Goal: Book appointment/travel/reservation

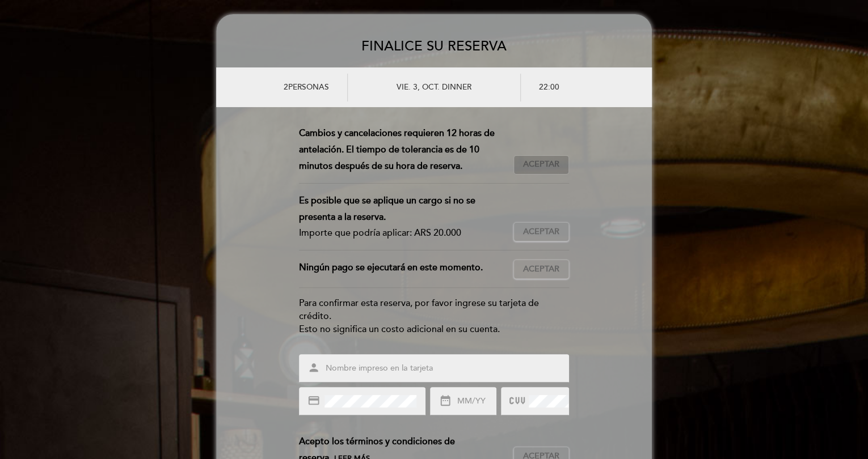
click at [547, 159] on span "Aceptar" at bounding box center [541, 165] width 36 height 12
click at [538, 227] on span "Aceptar" at bounding box center [541, 232] width 36 height 12
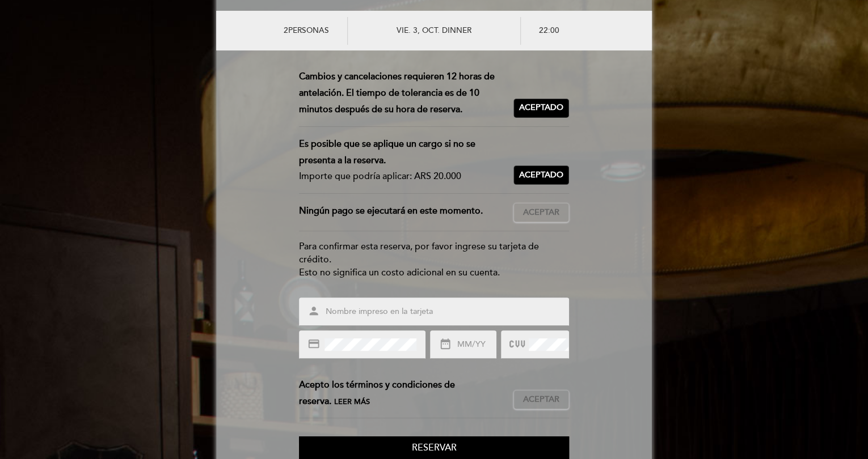
scroll to position [93, 0]
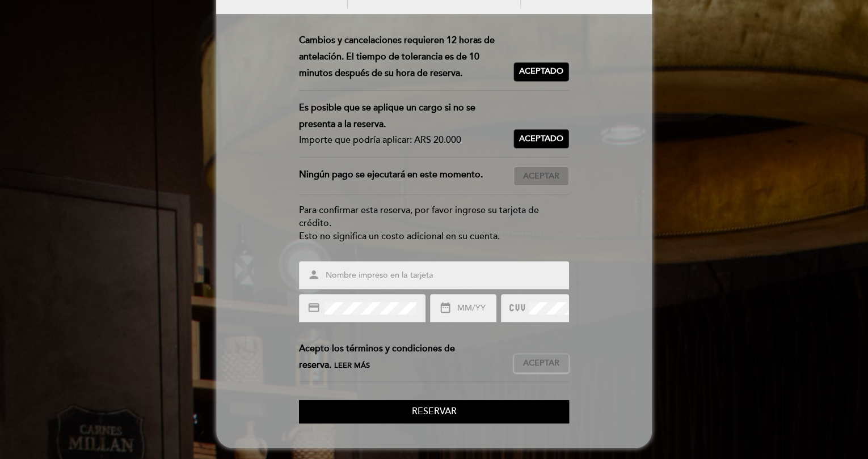
click at [540, 173] on span "Aceptar" at bounding box center [541, 177] width 36 height 12
click at [415, 276] on input "text" at bounding box center [447, 275] width 246 height 13
type input "[PERSON_NAME]"
type input "03/30"
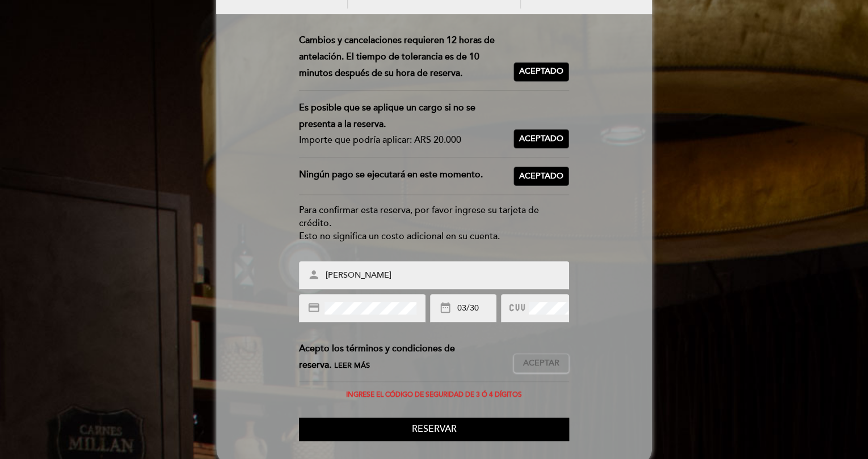
scroll to position [111, 0]
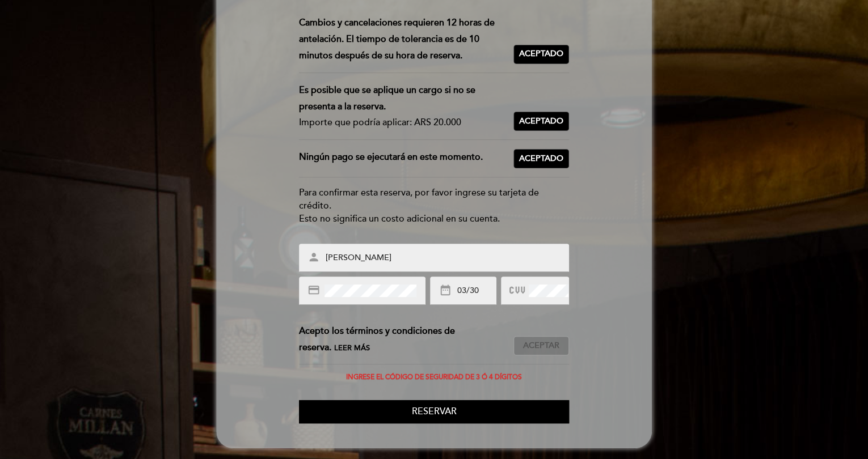
click at [538, 343] on span "Aceptar" at bounding box center [541, 346] width 36 height 12
click at [456, 408] on button "Reservar" at bounding box center [434, 411] width 270 height 23
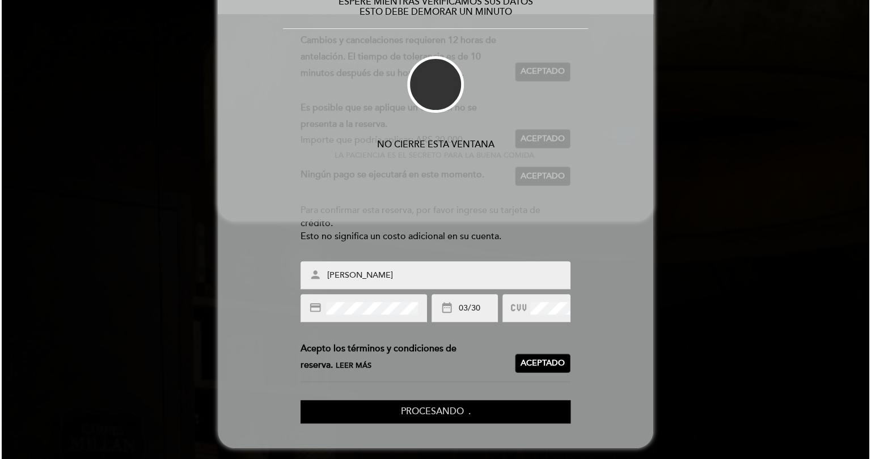
scroll to position [0, 0]
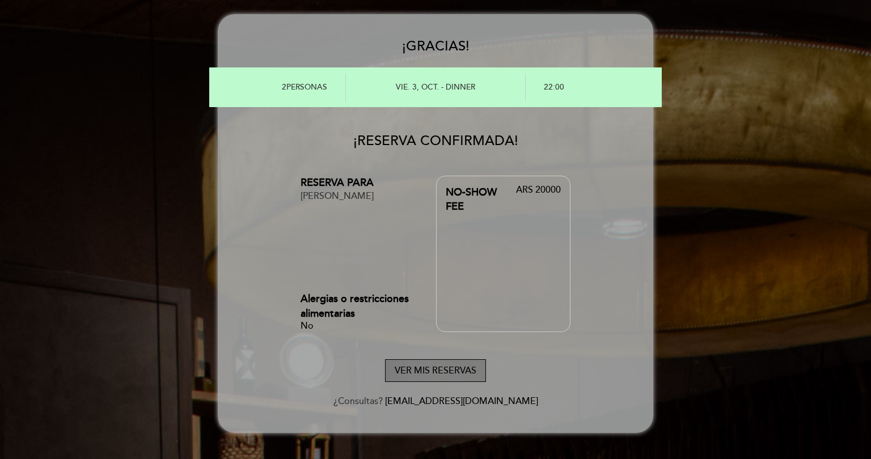
click at [430, 360] on button "VER MIS RESERVAS" at bounding box center [435, 371] width 101 height 23
select select "es"
